Goal: Information Seeking & Learning: Learn about a topic

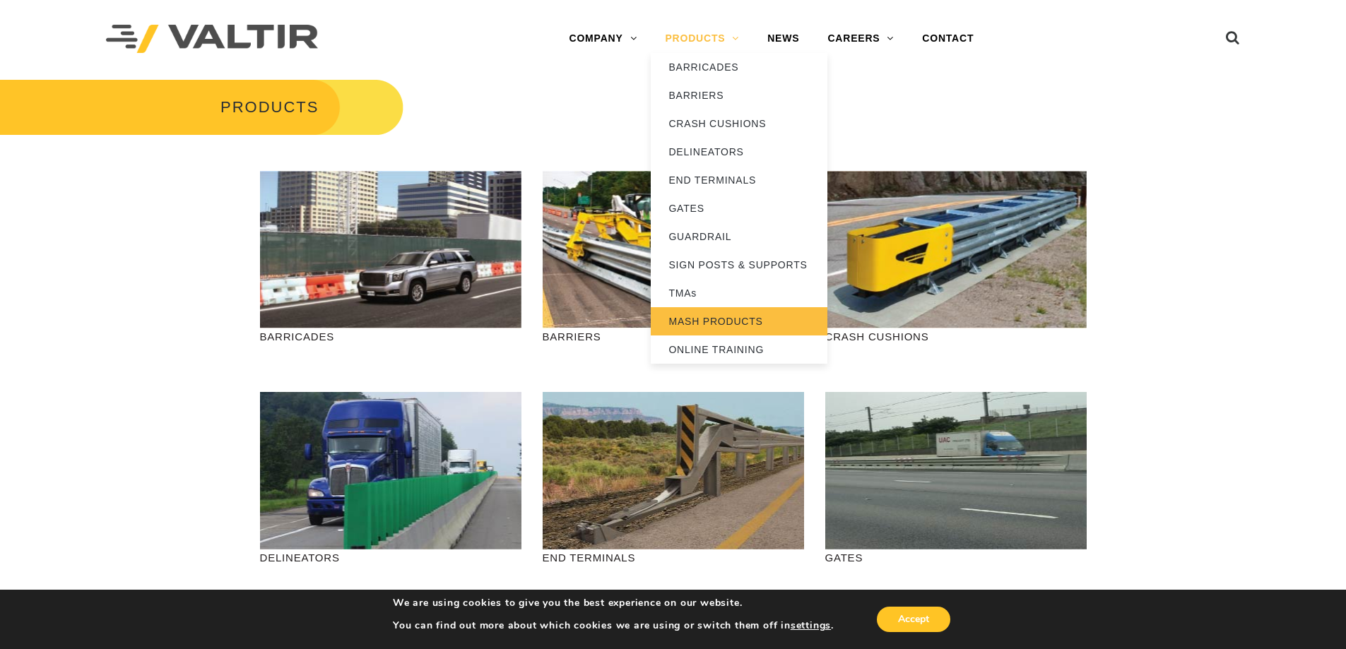
click at [687, 321] on link "MASH PRODUCTS" at bounding box center [739, 321] width 177 height 28
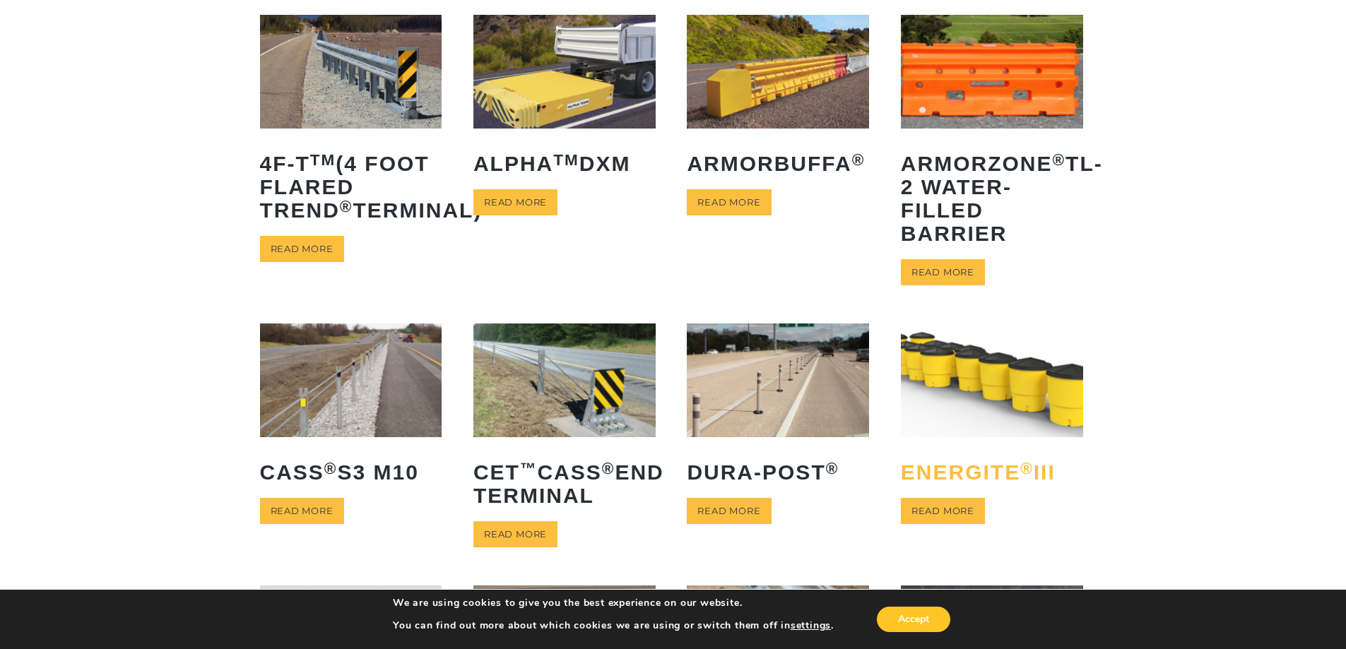
scroll to position [212, 0]
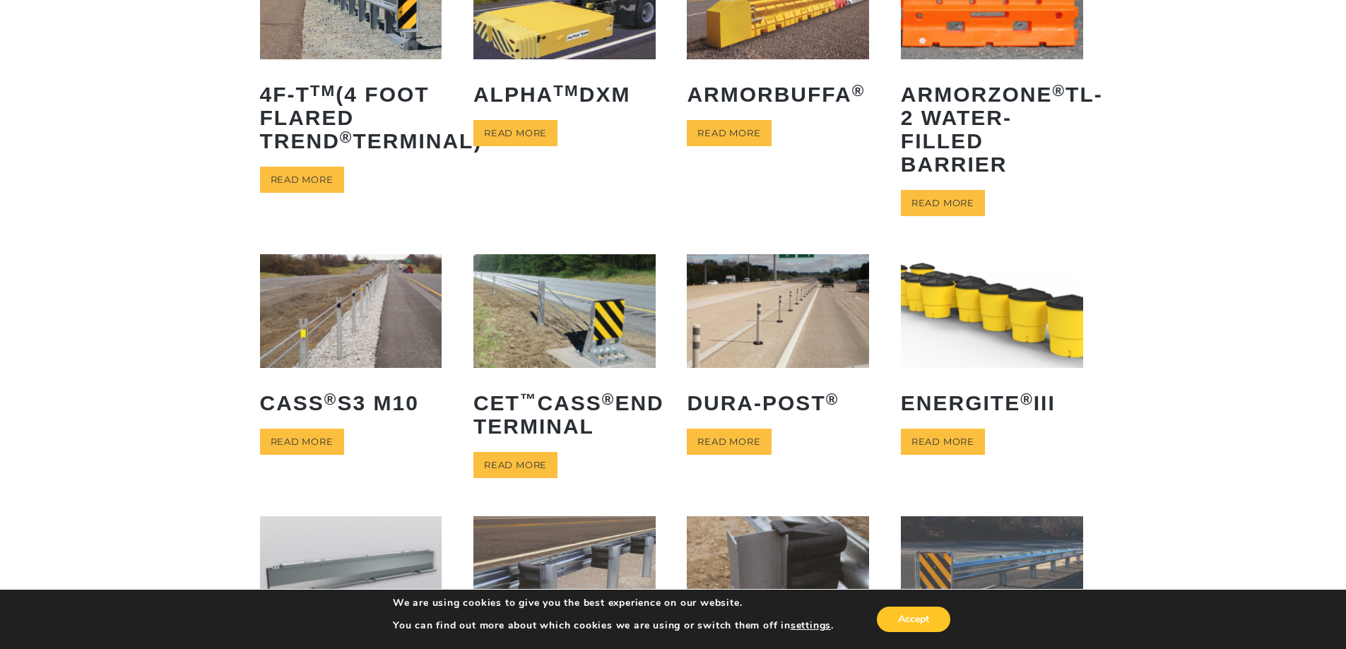
click at [351, 344] on img at bounding box center [351, 311] width 182 height 114
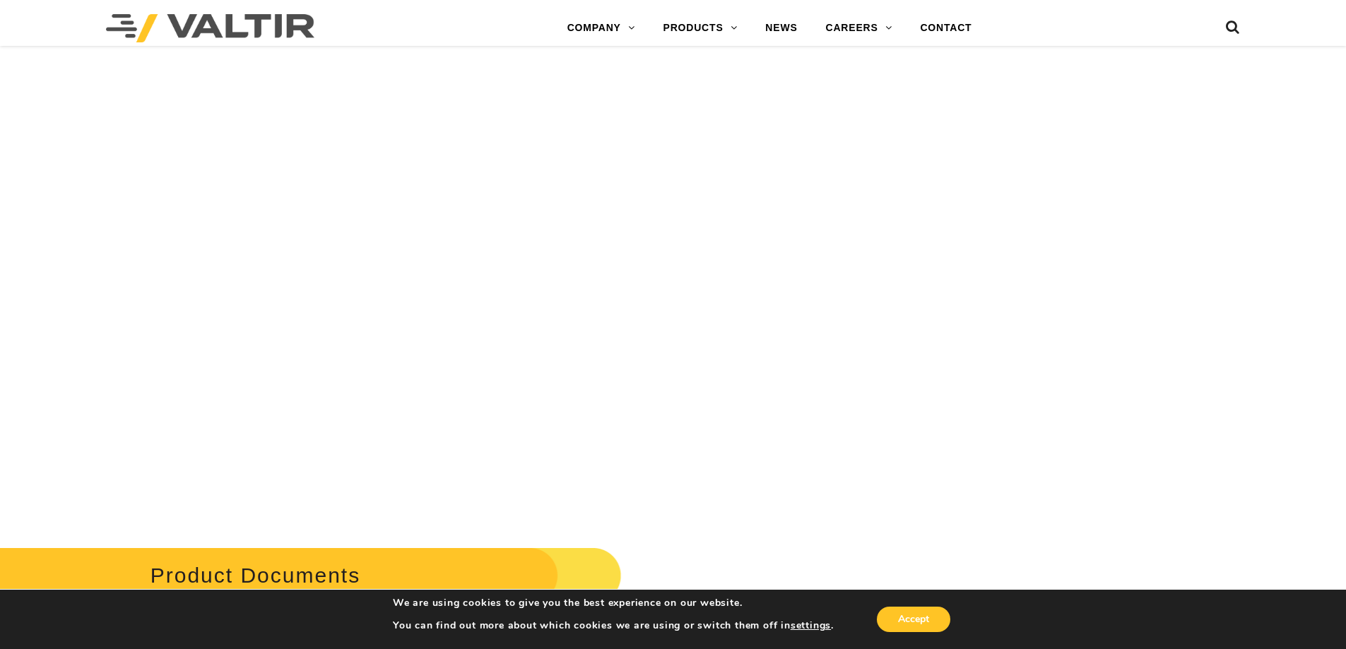
scroll to position [3038, 0]
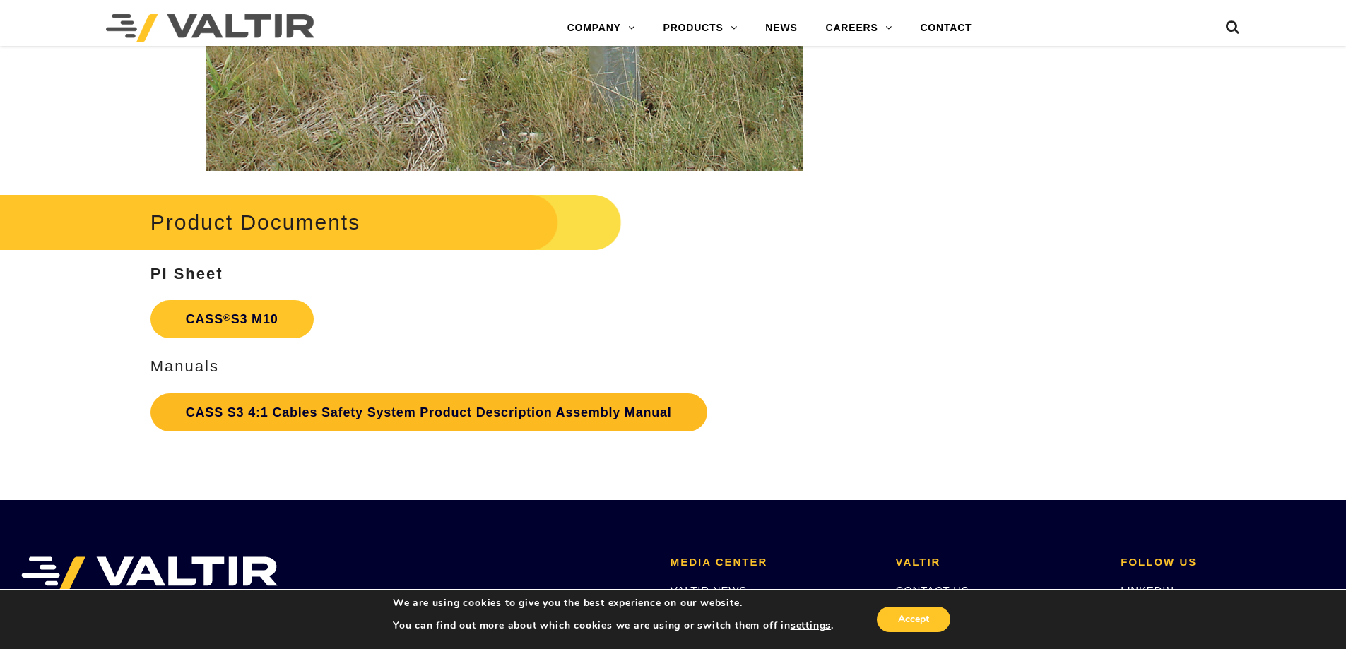
click at [260, 409] on link "CASS S3 4:1 Cables Safety System Product Description Assembly Manual" at bounding box center [428, 412] width 557 height 38
